Goal: Information Seeking & Learning: Learn about a topic

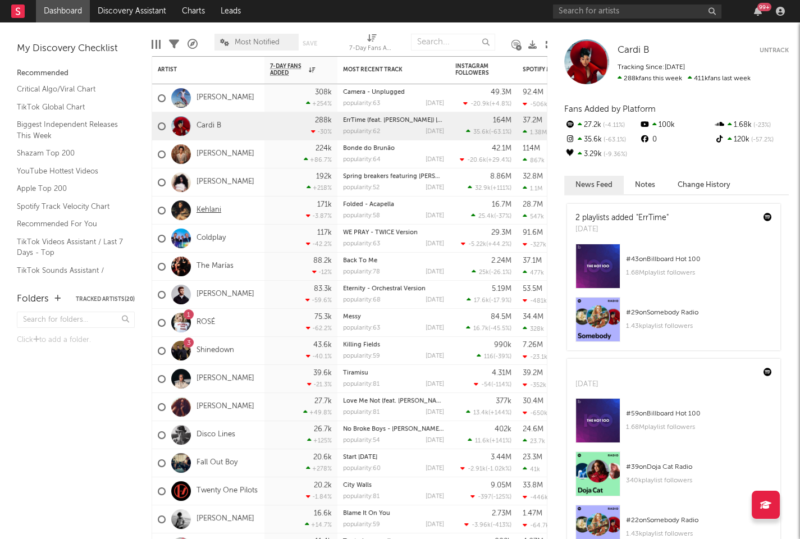
click at [208, 213] on link "Kehlani" at bounding box center [208, 210] width 25 height 10
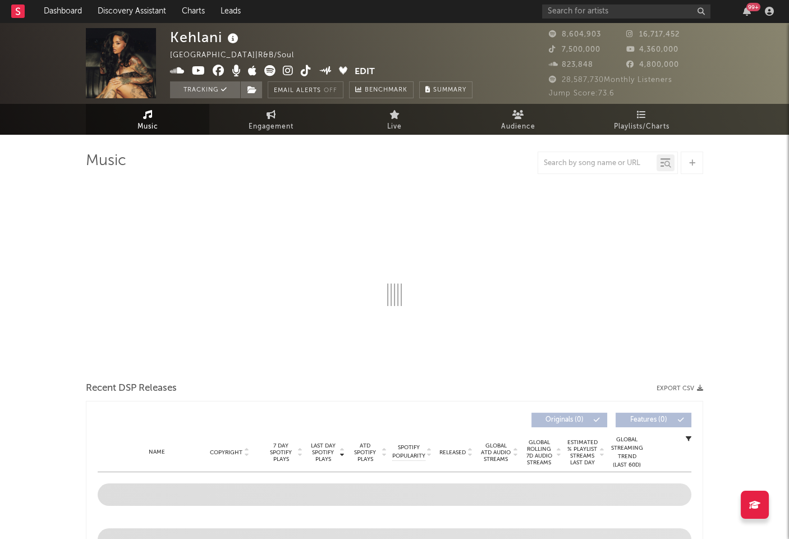
select select "6m"
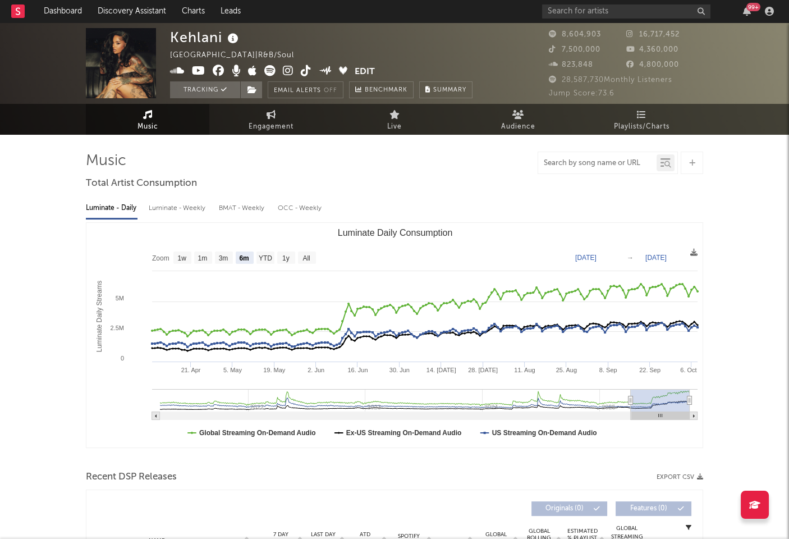
click at [600, 166] on input "text" at bounding box center [597, 163] width 118 height 9
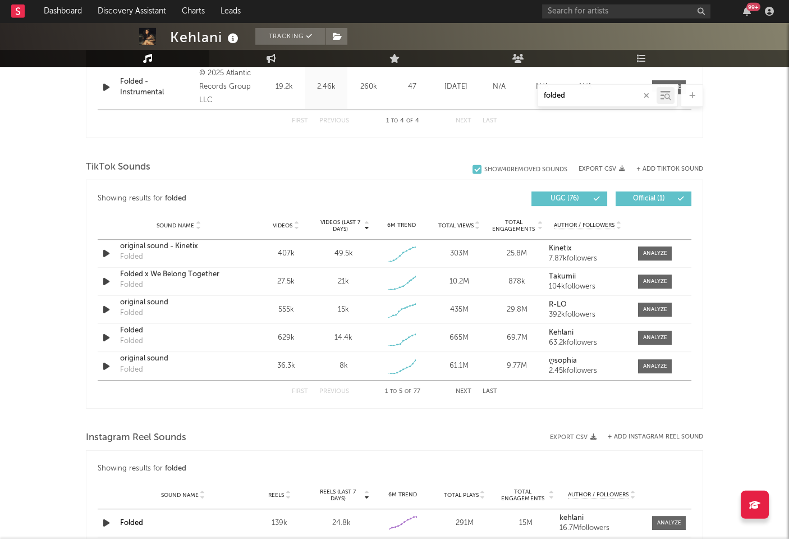
scroll to position [611, 0]
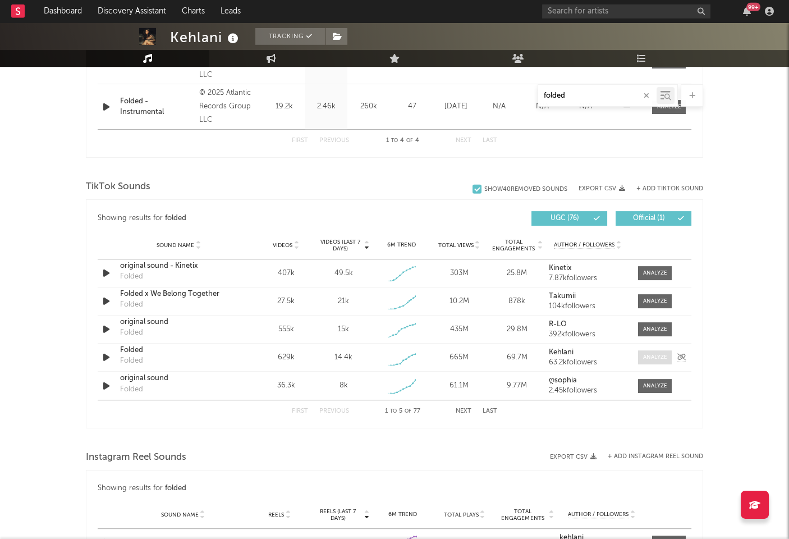
type input "folded"
click at [659, 355] on div at bounding box center [655, 357] width 24 height 8
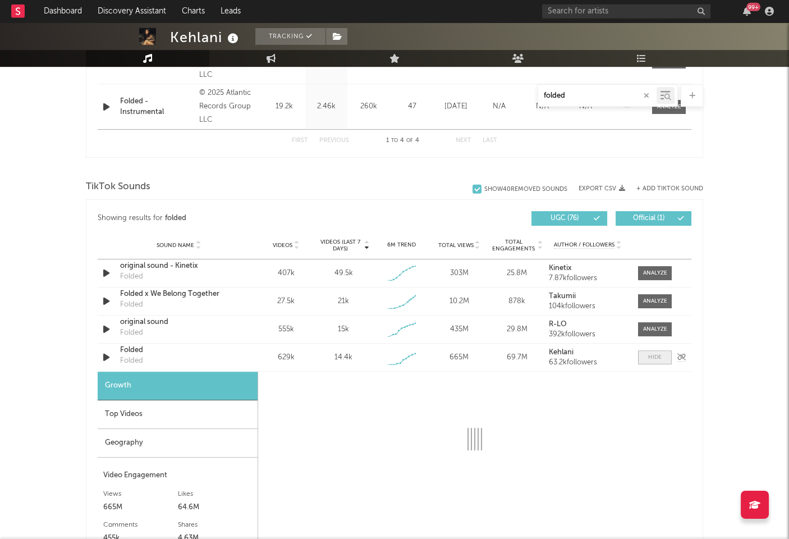
select select "1w"
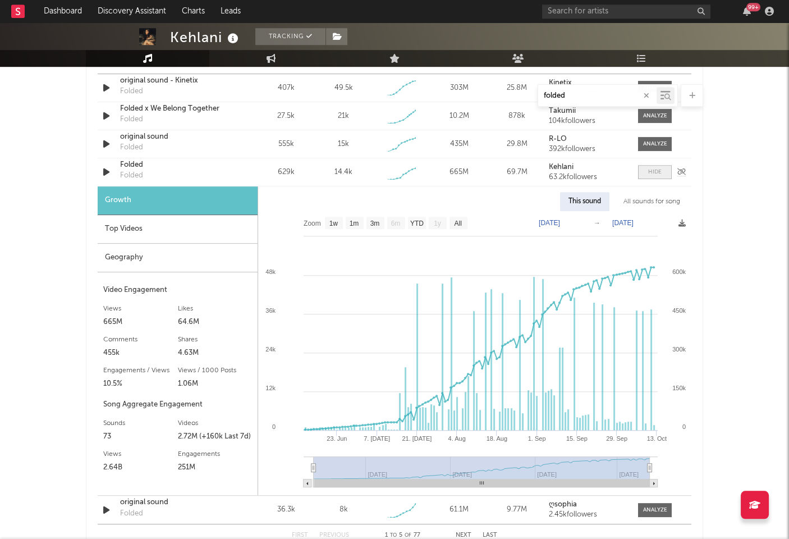
scroll to position [797, 0]
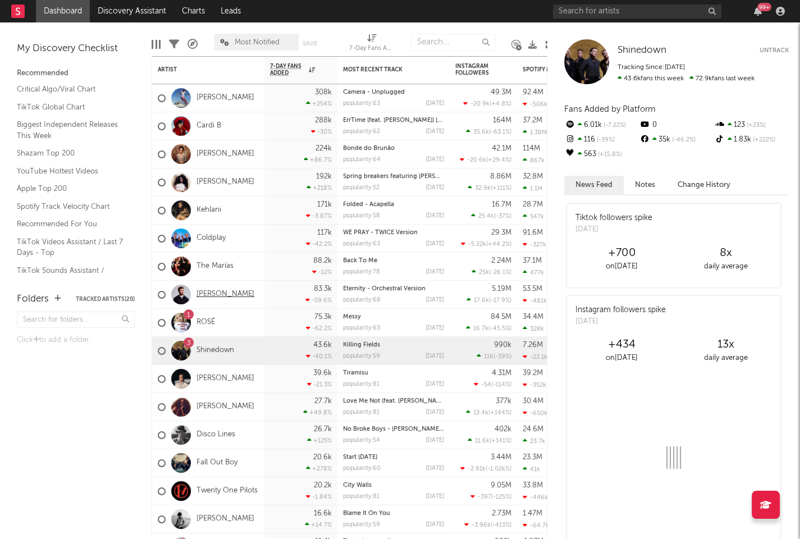
click at [211, 294] on link "[PERSON_NAME]" at bounding box center [225, 295] width 58 height 10
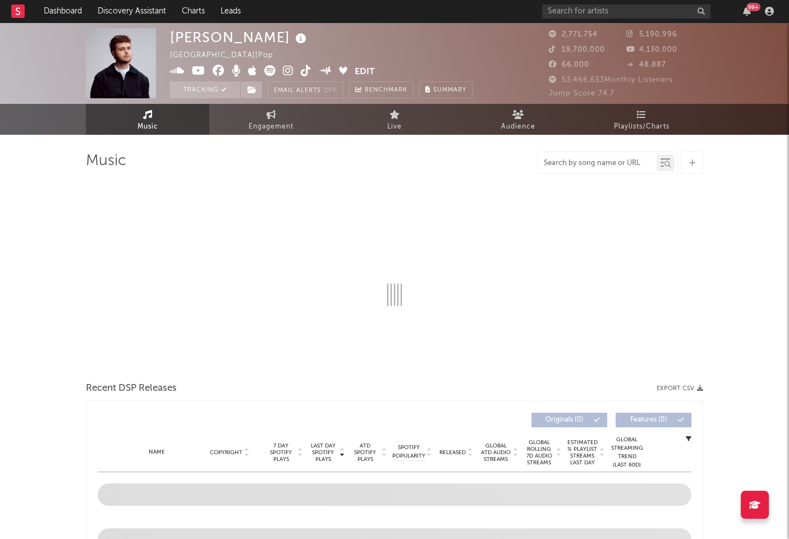
click at [607, 165] on input "text" at bounding box center [597, 163] width 118 height 9
select select "6m"
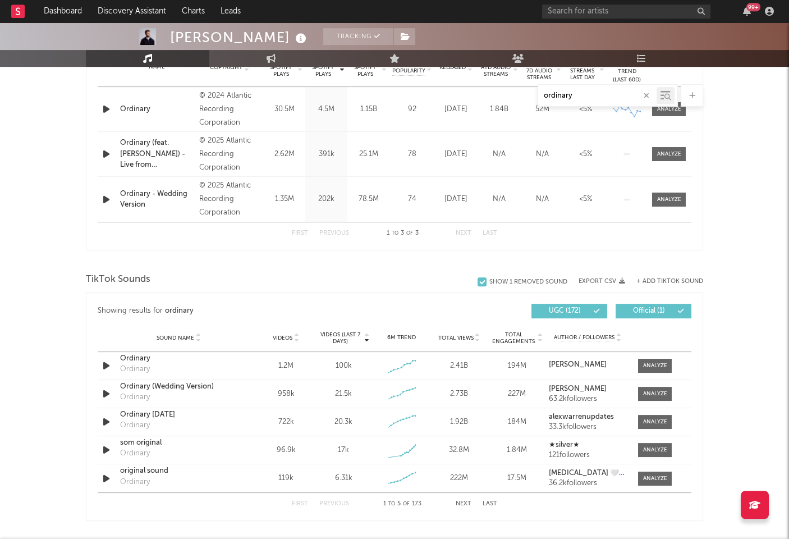
scroll to position [545, 0]
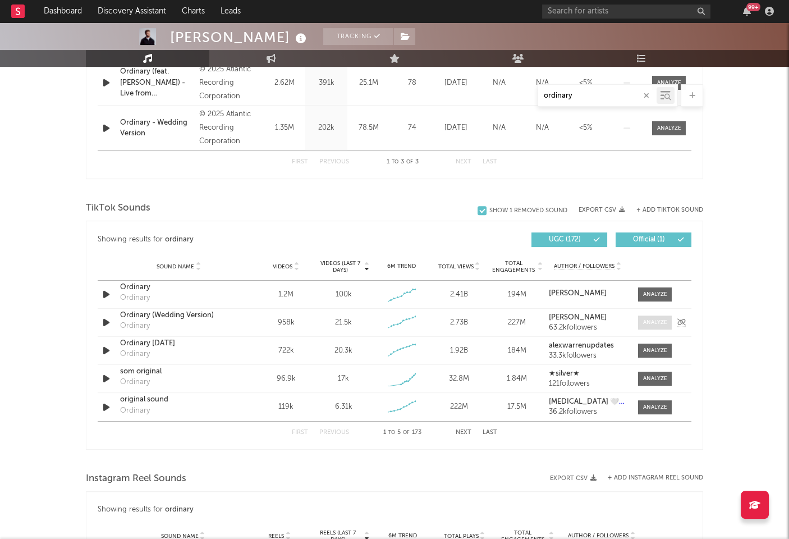
type input "ordinary"
click at [648, 321] on div at bounding box center [655, 322] width 24 height 8
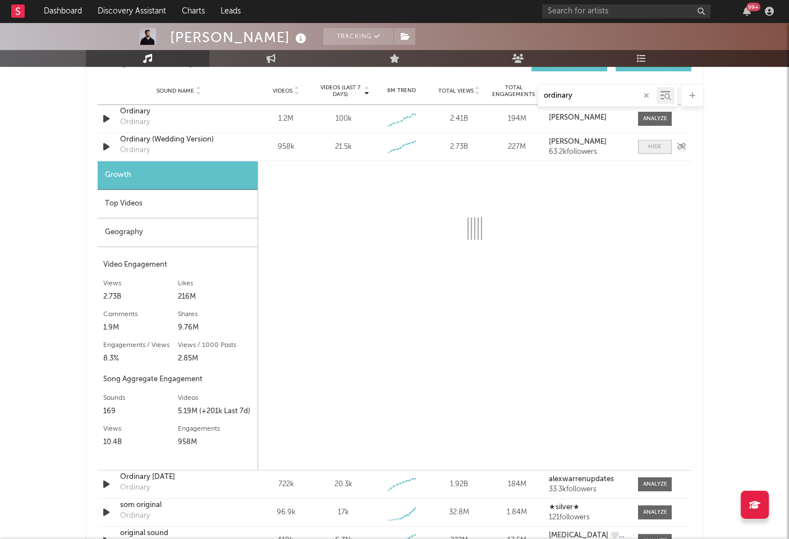
scroll to position [720, 0]
select select "6m"
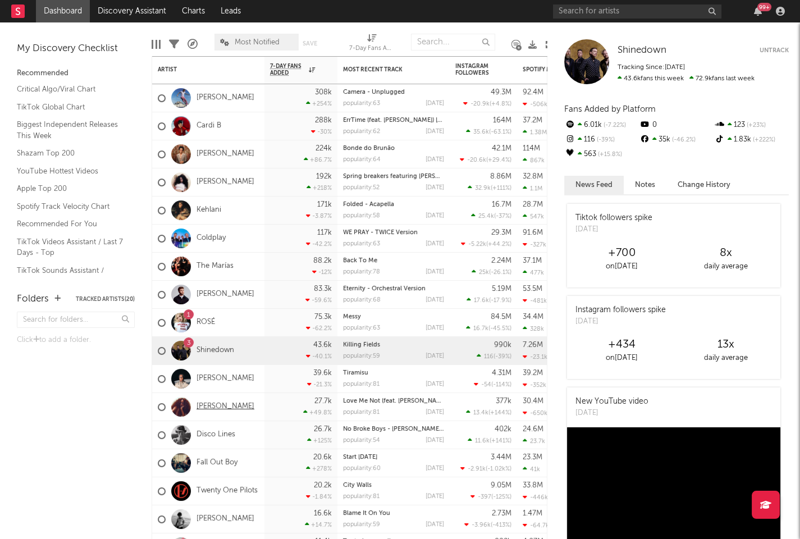
click at [208, 405] on link "[PERSON_NAME]" at bounding box center [225, 407] width 58 height 10
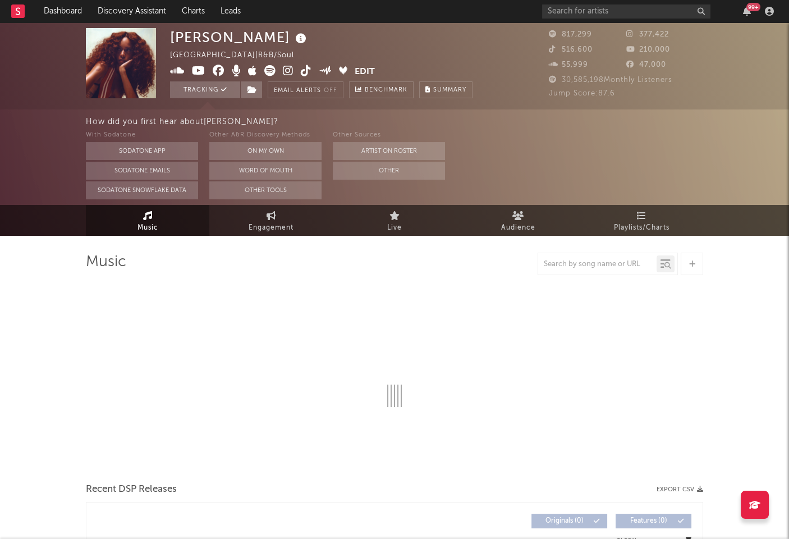
select select "6m"
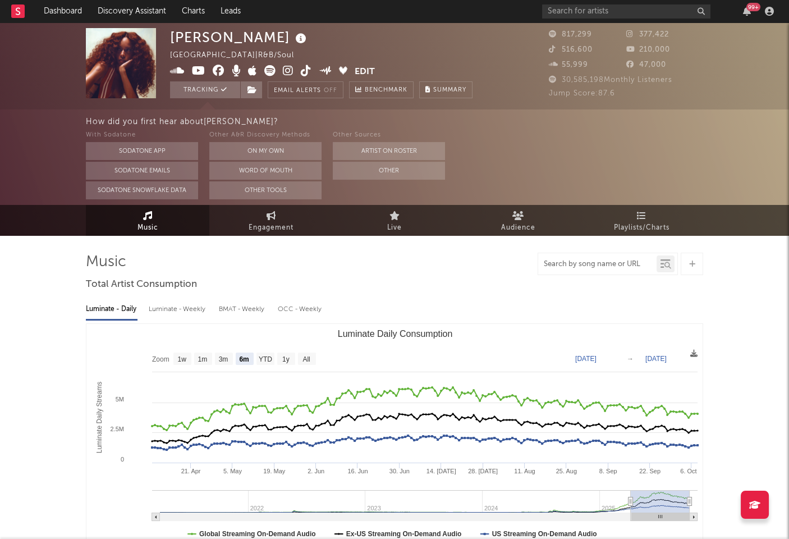
click at [554, 269] on input "text" at bounding box center [597, 264] width 118 height 9
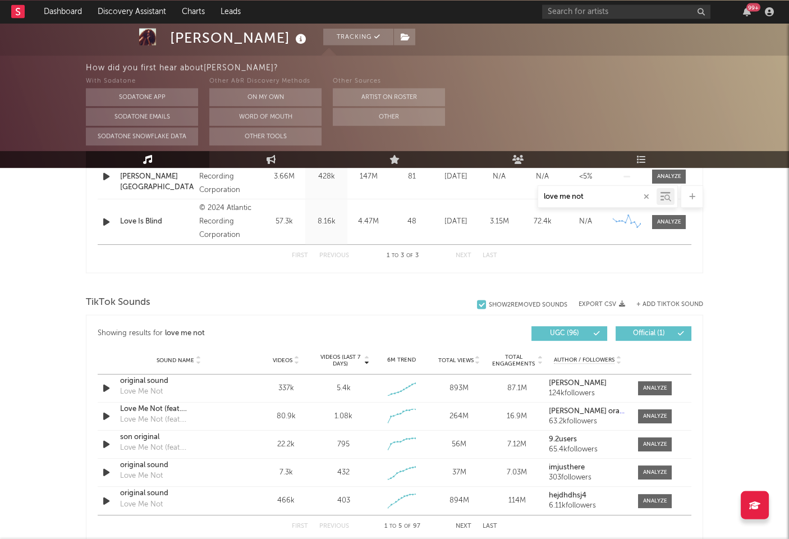
scroll to position [573, 0]
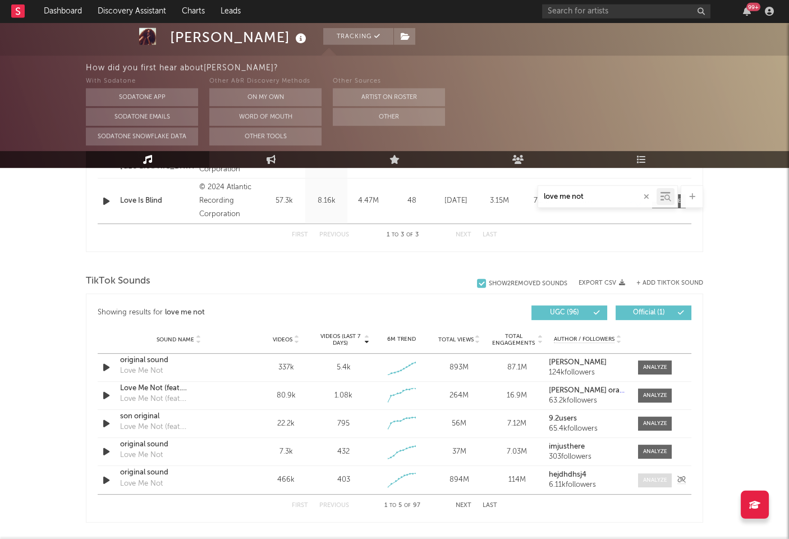
type input "love me not"
click at [666, 476] on div at bounding box center [655, 480] width 24 height 8
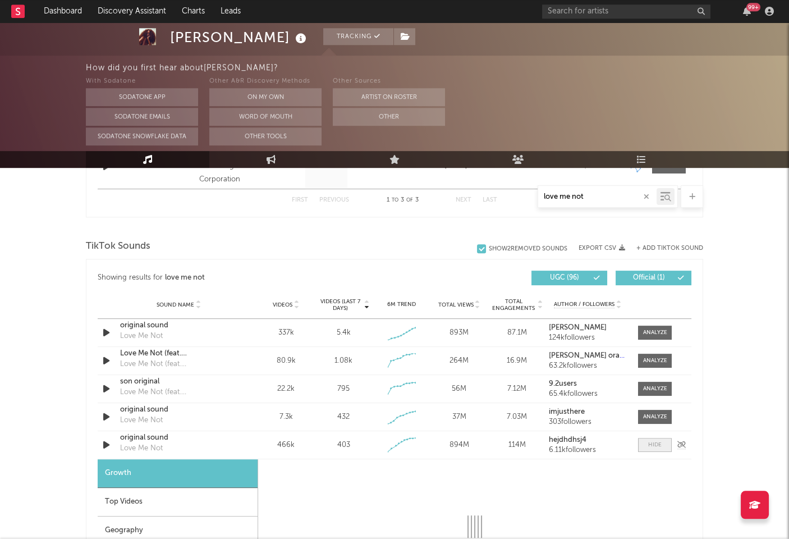
select select "1w"
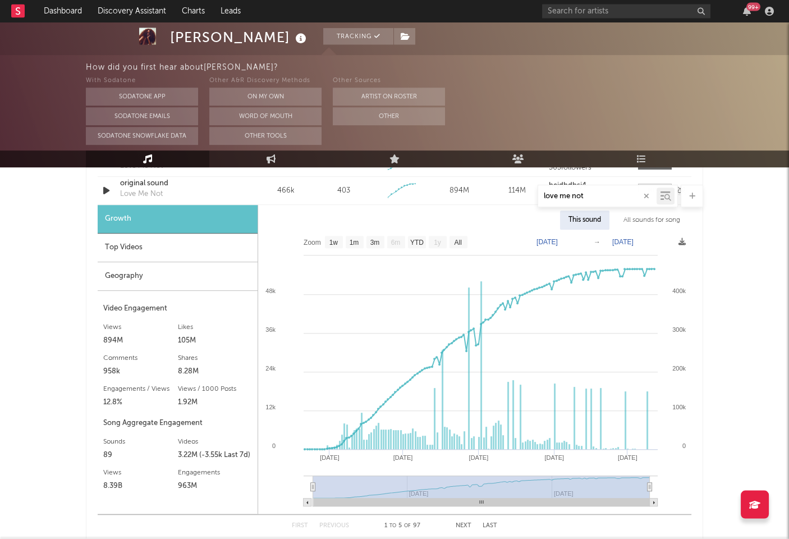
scroll to position [862, 0]
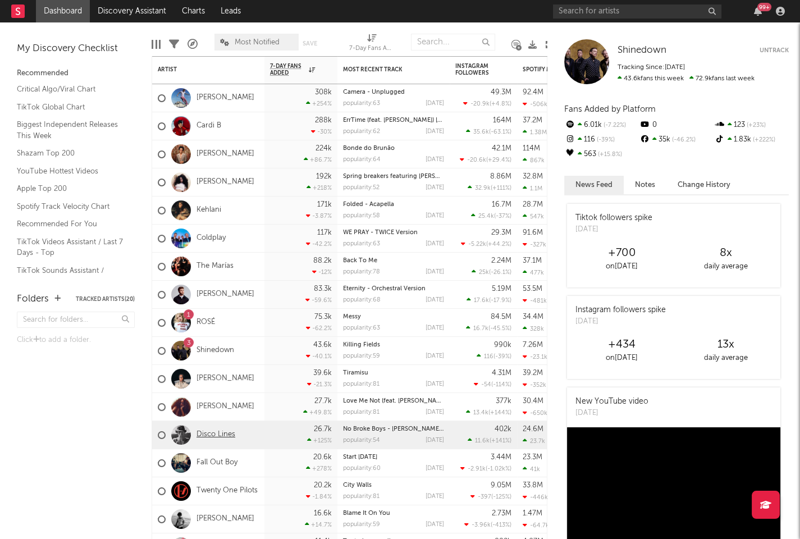
click at [213, 434] on link "Disco Lines" at bounding box center [215, 435] width 39 height 10
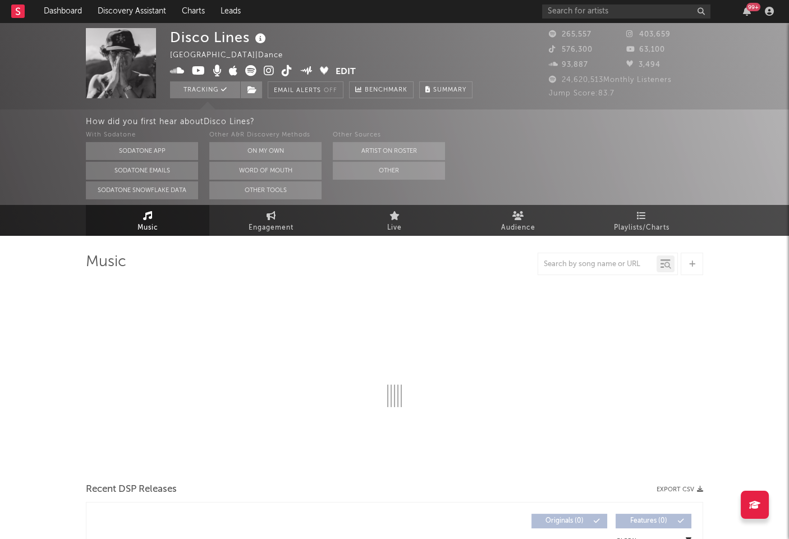
select select "6m"
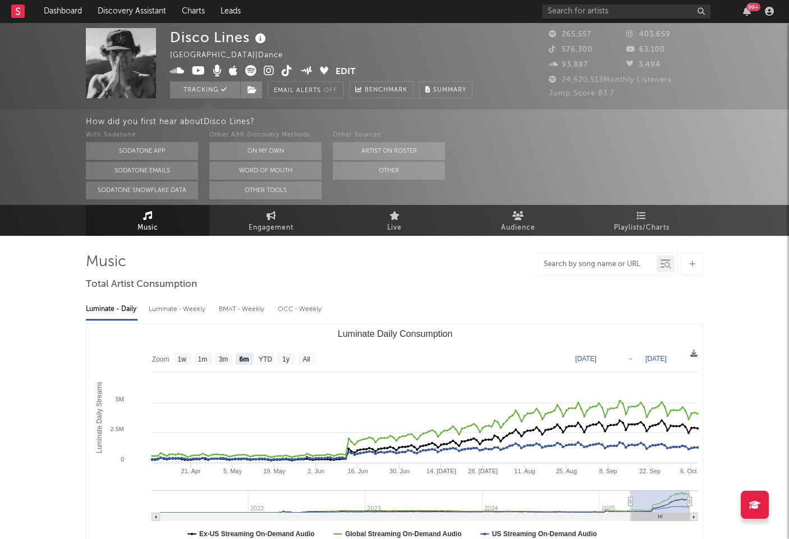
click at [601, 267] on input "text" at bounding box center [597, 264] width 118 height 9
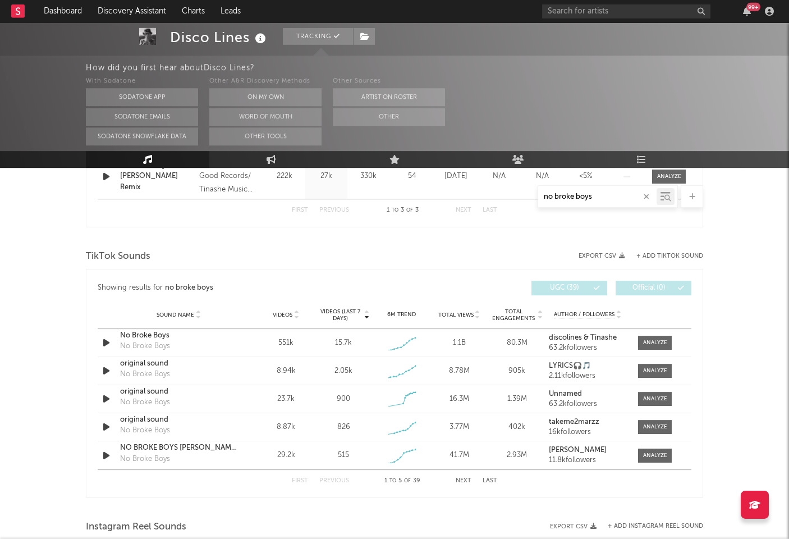
scroll to position [598, 0]
type input "no broke boys"
click at [649, 341] on div at bounding box center [655, 342] width 24 height 8
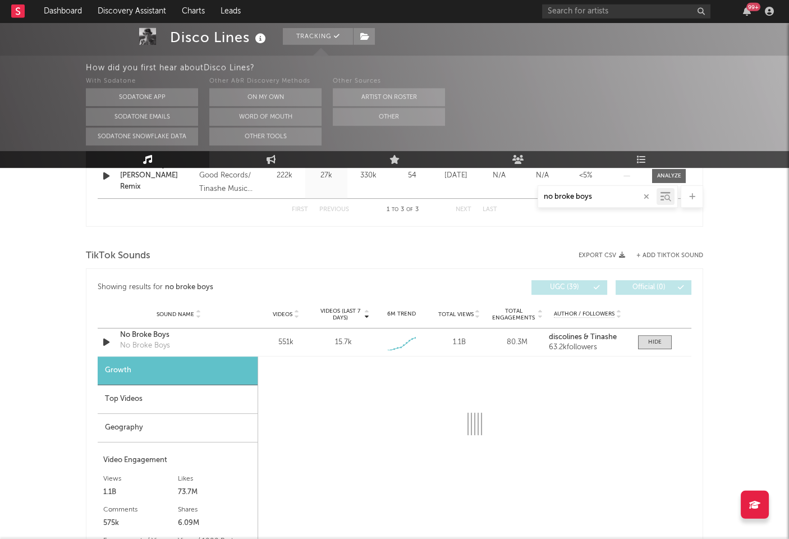
select select "1w"
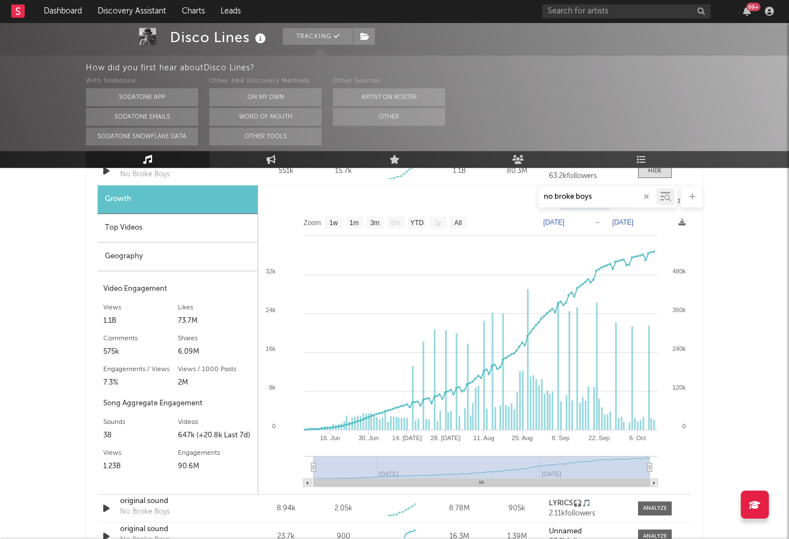
scroll to position [770, 0]
